Goal: Information Seeking & Learning: Check status

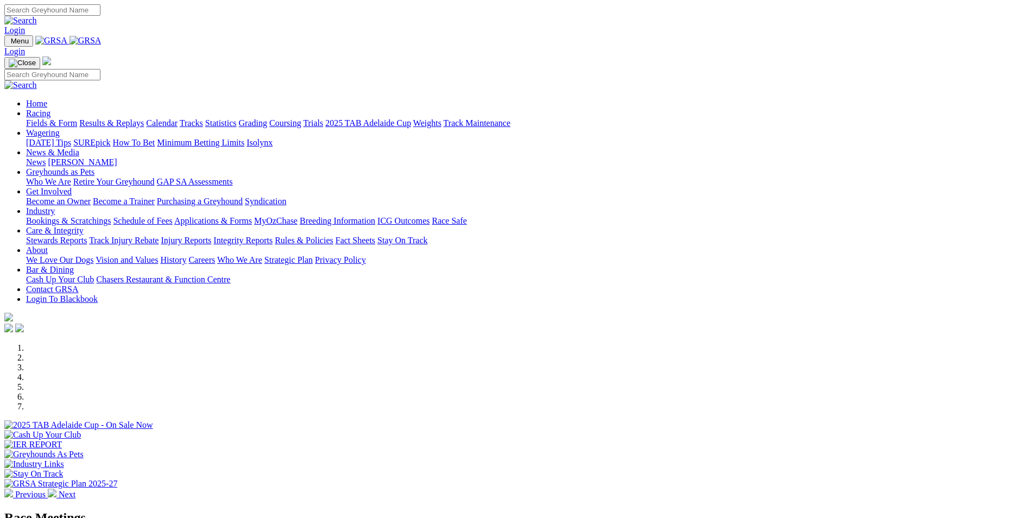
click at [144, 118] on link "Results & Replays" at bounding box center [111, 122] width 65 height 9
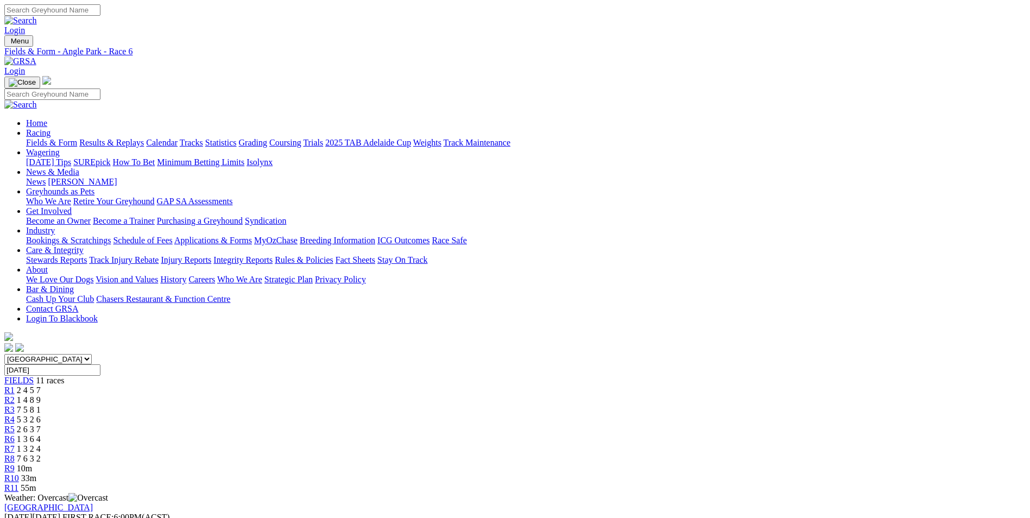
click at [15, 444] on span "R7" at bounding box center [9, 448] width 10 height 9
click at [41, 454] on span "7 6 3 2" at bounding box center [29, 458] width 24 height 9
click at [15, 464] on span "R9" at bounding box center [9, 468] width 10 height 9
